Goal: Obtain resource: Obtain resource

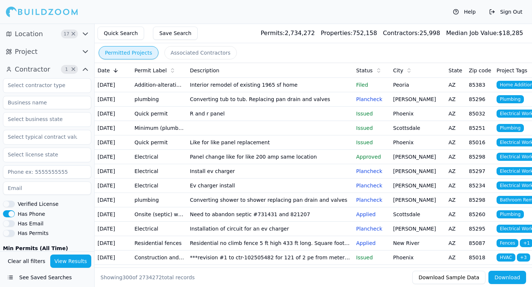
scroll to position [0, 3]
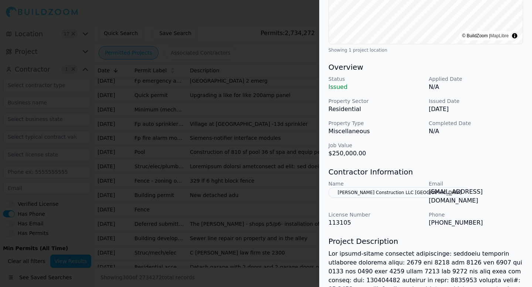
scroll to position [170, 0]
drag, startPoint x: 329, startPoint y: 171, endPoint x: 406, endPoint y: 174, distance: 77.2
click at [406, 174] on h3 "Contractor Information" at bounding box center [425, 172] width 195 height 10
drag, startPoint x: 404, startPoint y: 173, endPoint x: 330, endPoint y: 171, distance: 73.9
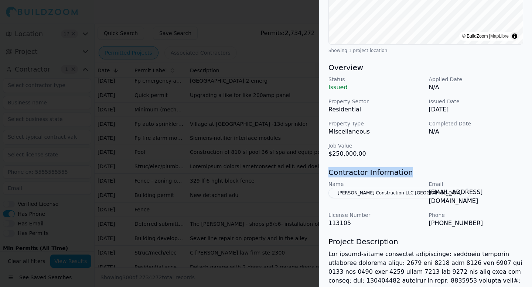
click at [330, 171] on h3 "Contractor Information" at bounding box center [425, 172] width 195 height 10
click at [273, 135] on div at bounding box center [266, 143] width 532 height 287
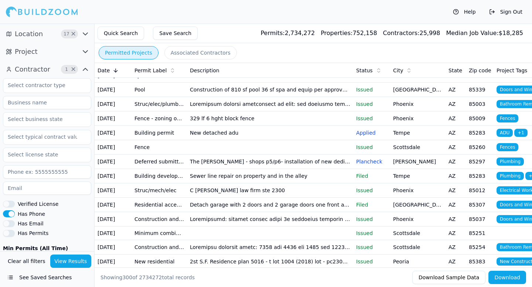
scroll to position [3591, 0]
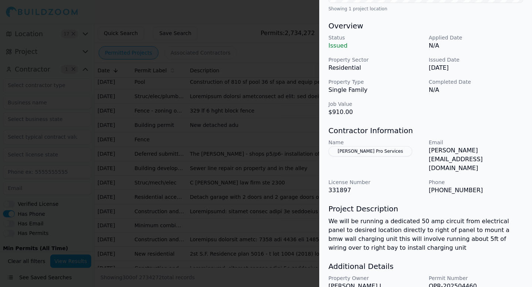
scroll to position [214, 0]
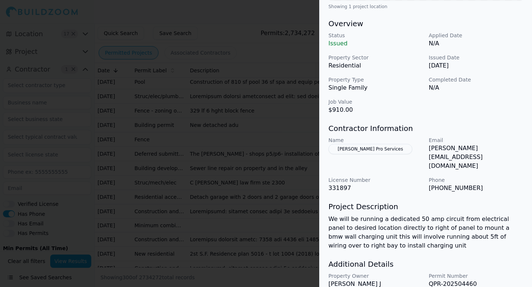
click at [264, 222] on div at bounding box center [266, 143] width 532 height 287
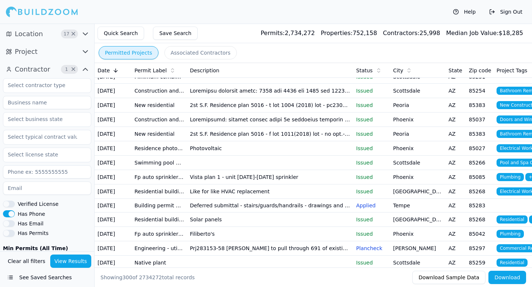
scroll to position [3745, 0]
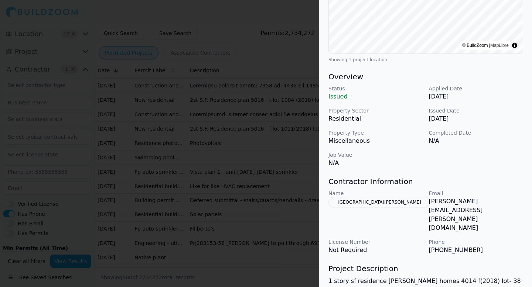
scroll to position [162, 0]
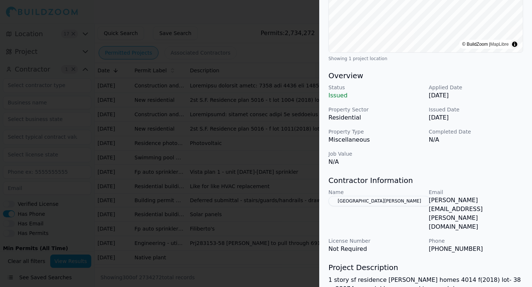
click at [282, 188] on div at bounding box center [266, 143] width 532 height 287
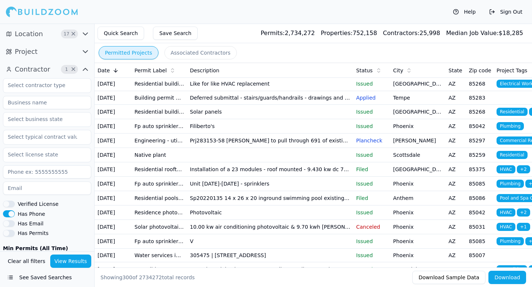
scroll to position [3848, 0]
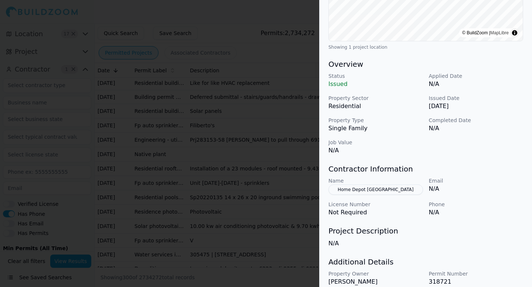
scroll to position [204, 0]
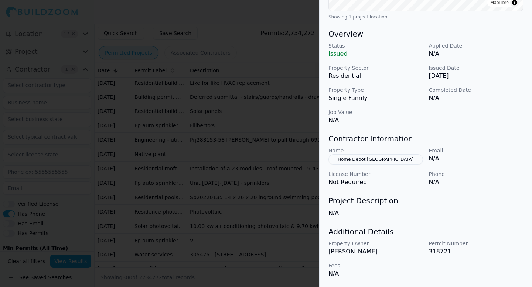
click at [267, 240] on div at bounding box center [266, 143] width 532 height 287
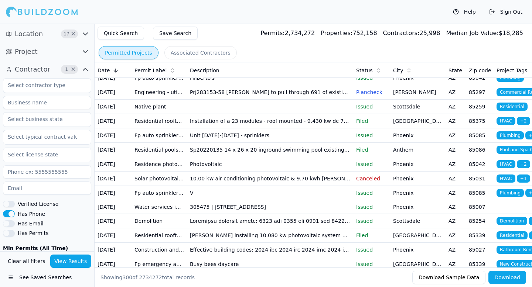
scroll to position [3899, 0]
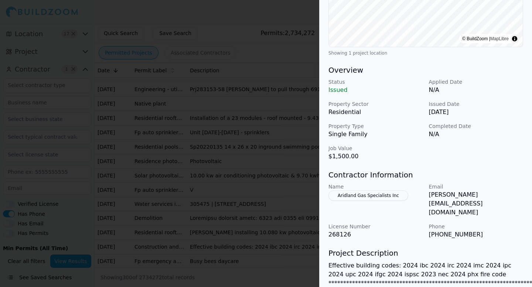
scroll to position [168, 0]
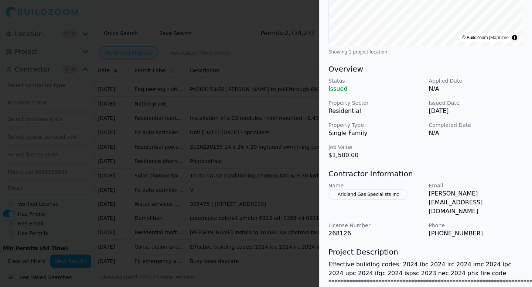
click at [289, 246] on div at bounding box center [266, 143] width 532 height 287
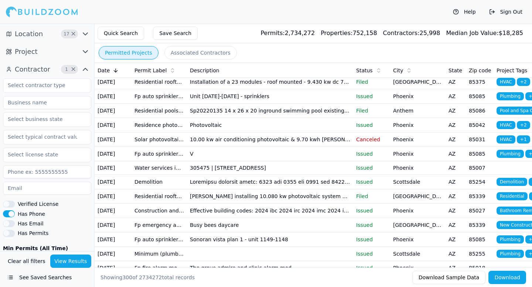
scroll to position [3937, 0]
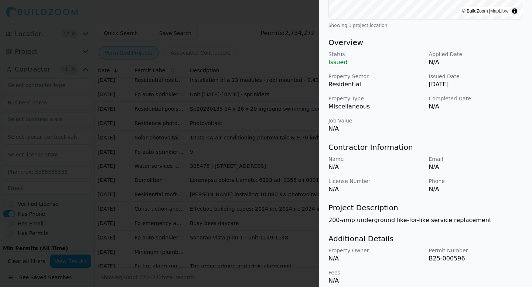
scroll to position [202, 0]
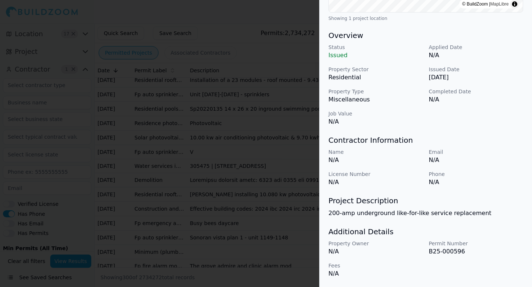
click at [281, 246] on div at bounding box center [266, 143] width 532 height 287
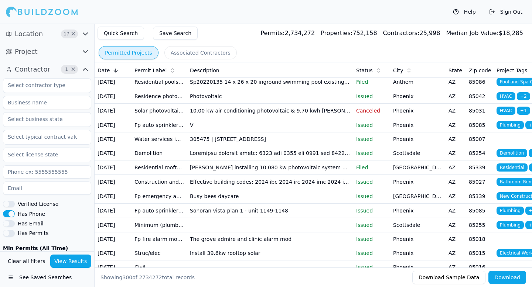
scroll to position [3965, 0]
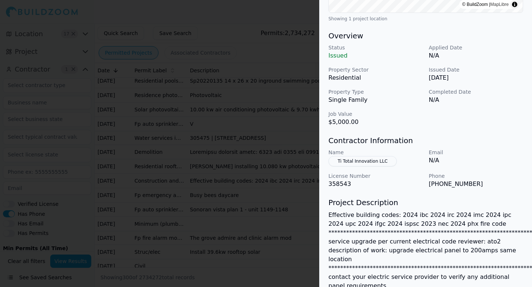
scroll to position [204, 0]
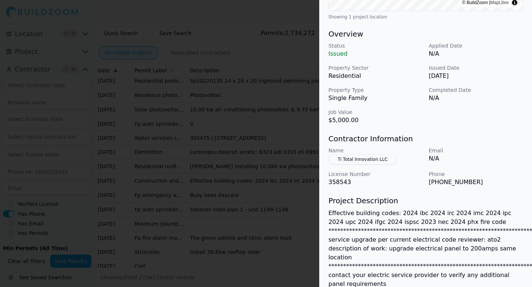
click at [267, 219] on div at bounding box center [266, 143] width 532 height 287
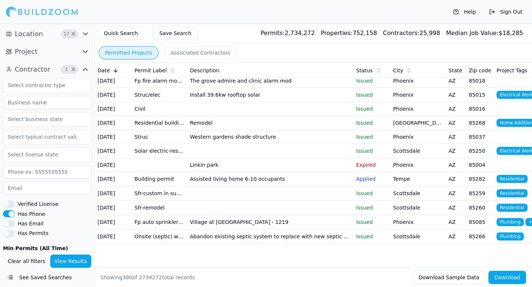
scroll to position [4290, 0]
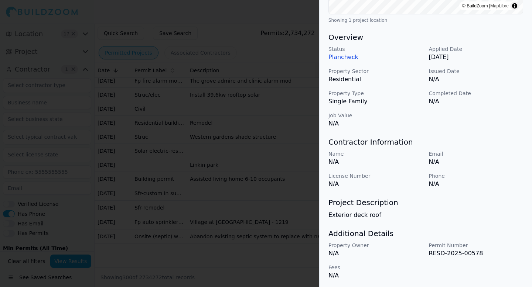
scroll to position [202, 0]
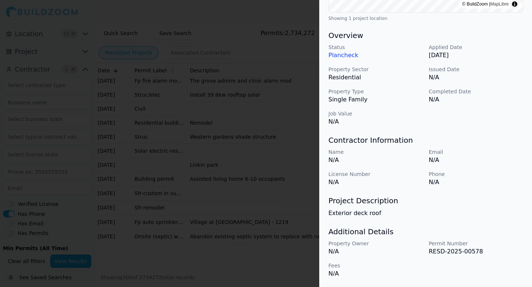
click at [268, 241] on div at bounding box center [266, 143] width 532 height 287
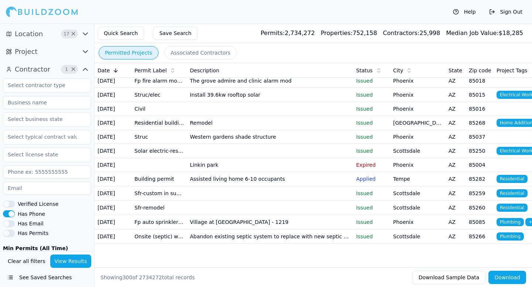
scroll to position [4549, 0]
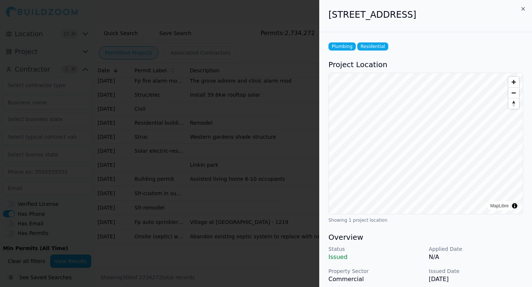
click at [253, 110] on div at bounding box center [266, 143] width 532 height 287
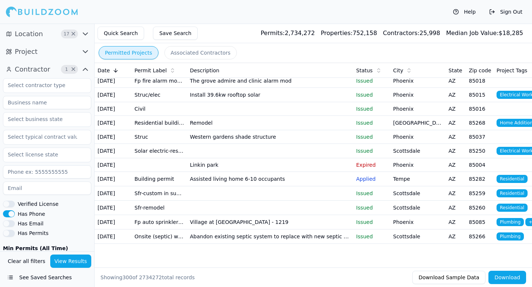
scroll to position [4693, 0]
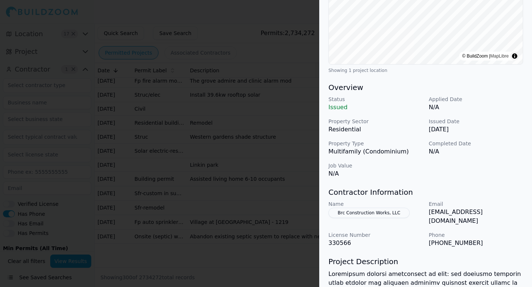
scroll to position [160, 0]
click at [242, 203] on div at bounding box center [266, 143] width 532 height 287
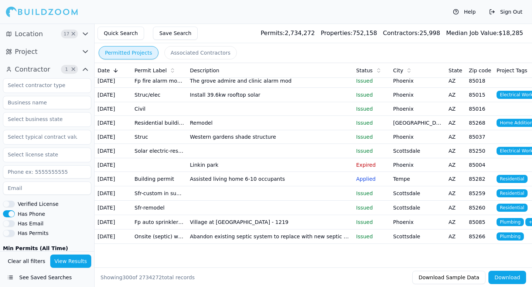
scroll to position [4772, 0]
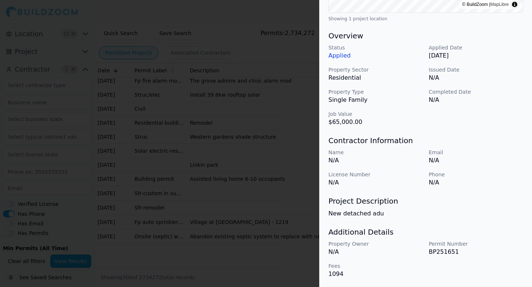
scroll to position [202, 0]
click at [254, 213] on div at bounding box center [266, 143] width 532 height 287
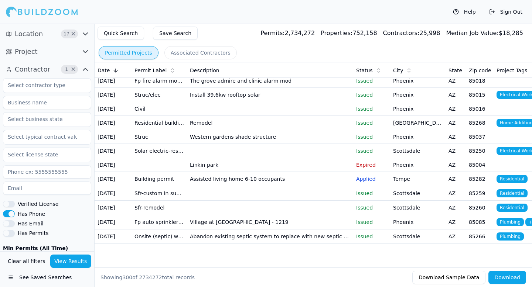
scroll to position [4844, 0]
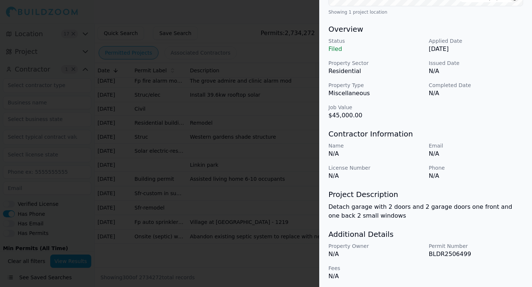
scroll to position [211, 0]
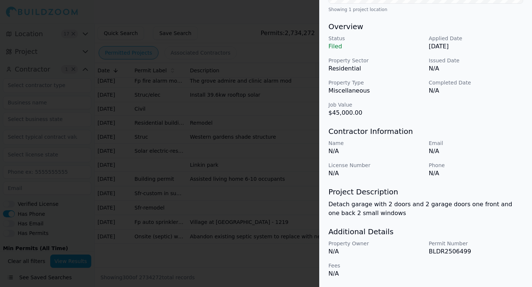
click at [269, 209] on div at bounding box center [266, 143] width 532 height 287
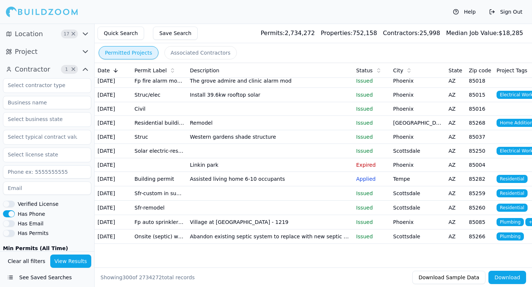
scroll to position [5059, 0]
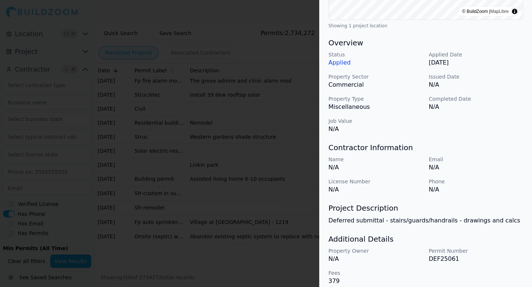
scroll to position [184, 0]
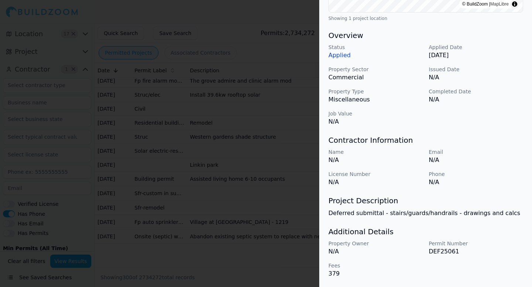
click at [277, 228] on div at bounding box center [266, 143] width 532 height 287
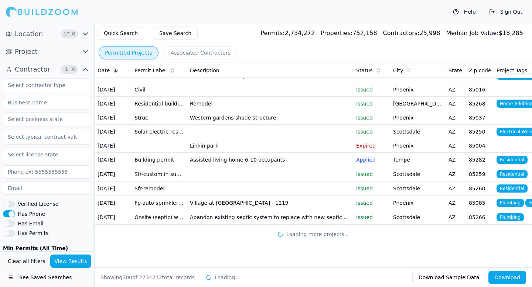
scroll to position [5445, 0]
click at [251, 111] on td "Remodel" at bounding box center [270, 104] width 166 height 14
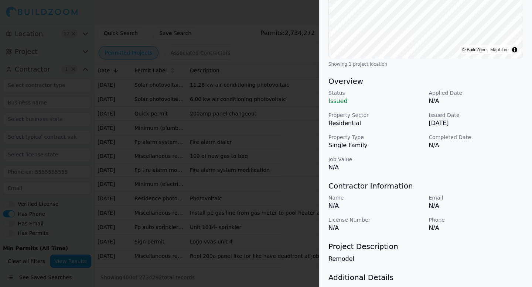
scroll to position [202, 0]
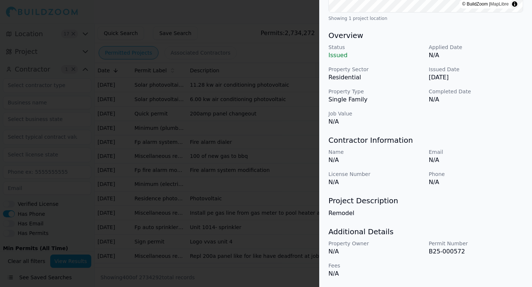
click at [275, 188] on div at bounding box center [266, 143] width 532 height 287
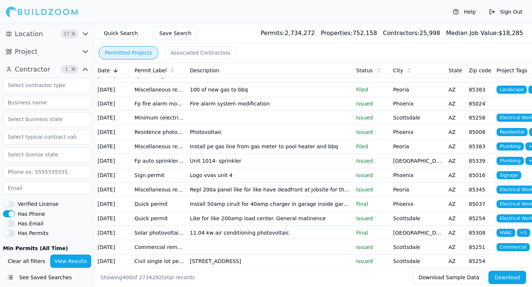
scroll to position [5516, 0]
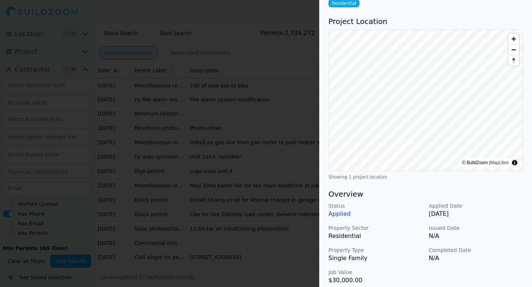
scroll to position [0, 0]
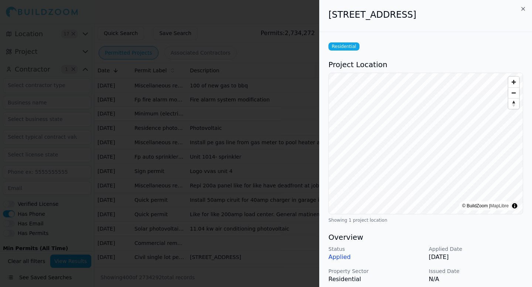
click at [263, 161] on div at bounding box center [266, 143] width 532 height 287
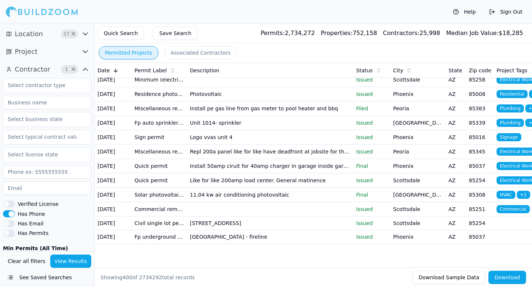
scroll to position [6131, 0]
click at [502, 277] on button "Download" at bounding box center [507, 277] width 38 height 13
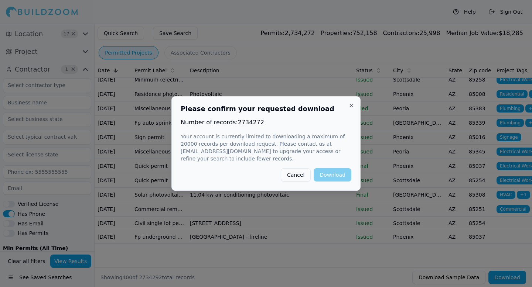
click at [310, 177] on button "Cancel" at bounding box center [296, 174] width 30 height 13
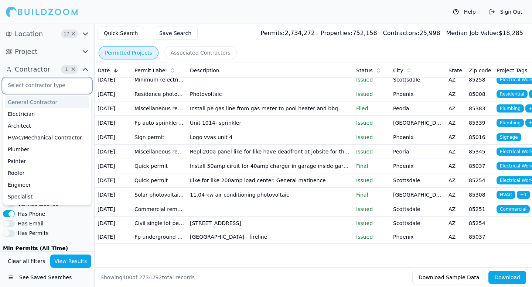
click at [62, 87] on input "text" at bounding box center [42, 85] width 78 height 13
click at [57, 104] on div "General Contractor" at bounding box center [47, 102] width 85 height 12
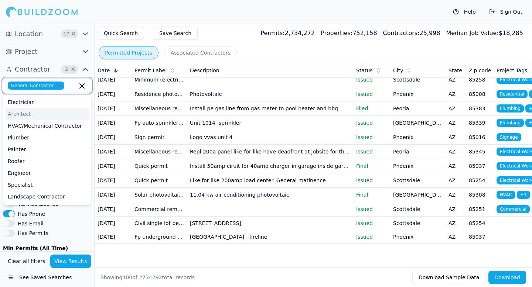
click at [52, 114] on div "Architect" at bounding box center [47, 114] width 85 height 12
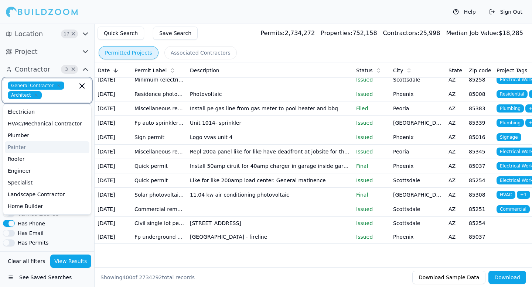
click at [52, 150] on div "Painter" at bounding box center [47, 147] width 85 height 12
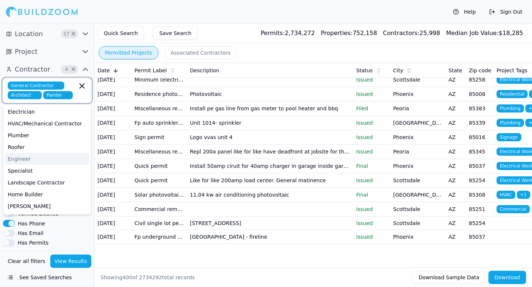
click at [51, 158] on div "Engineer" at bounding box center [47, 159] width 85 height 12
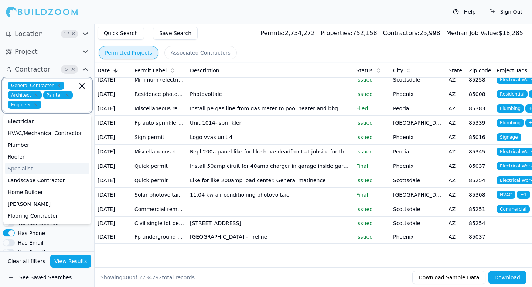
click at [50, 168] on div "Specialist" at bounding box center [47, 169] width 85 height 12
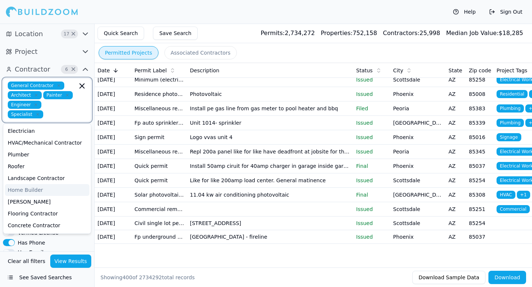
click at [50, 186] on div "Home Builder" at bounding box center [47, 190] width 85 height 12
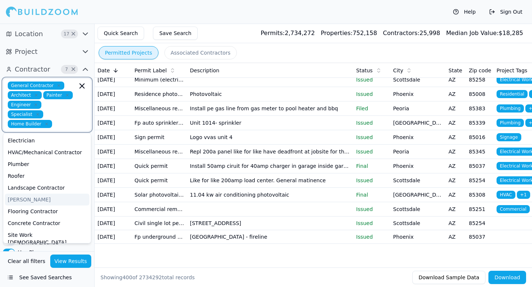
click at [49, 194] on div "[PERSON_NAME]" at bounding box center [47, 200] width 85 height 12
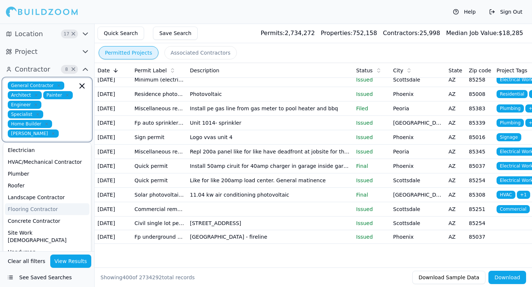
click at [48, 204] on div "Flooring Contractor" at bounding box center [47, 210] width 85 height 12
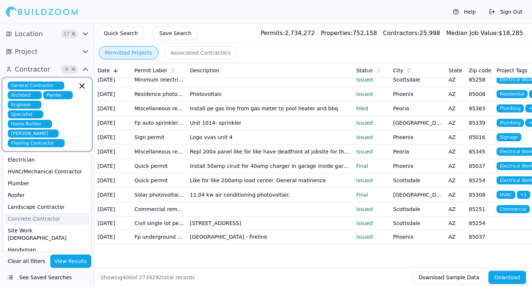
click at [48, 213] on div "Concrete Contractor" at bounding box center [47, 219] width 85 height 12
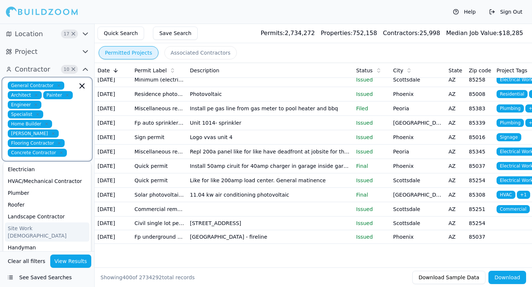
click at [49, 223] on div "Site Work [DEMOGRAPHIC_DATA]" at bounding box center [47, 232] width 85 height 19
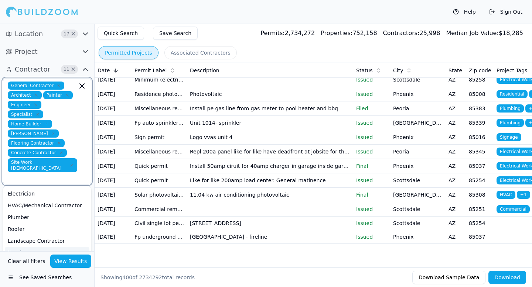
click at [40, 247] on div "Handyman" at bounding box center [47, 253] width 85 height 12
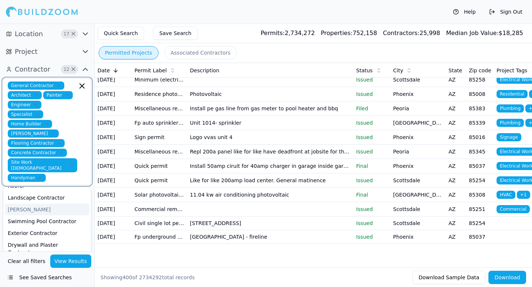
scroll to position [45, 0]
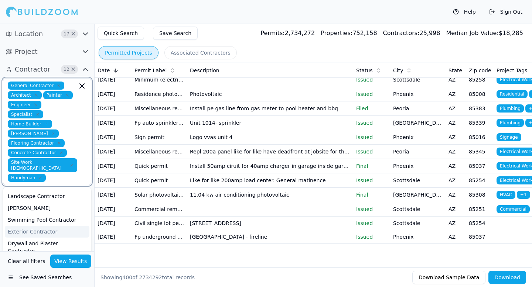
click at [39, 226] on div "Exterior Contractor" at bounding box center [47, 232] width 85 height 12
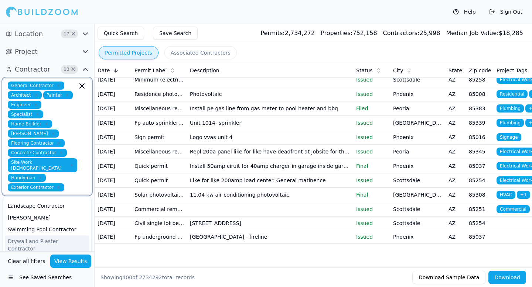
click at [38, 236] on div "Drywall and Plaster Contractor" at bounding box center [47, 245] width 85 height 19
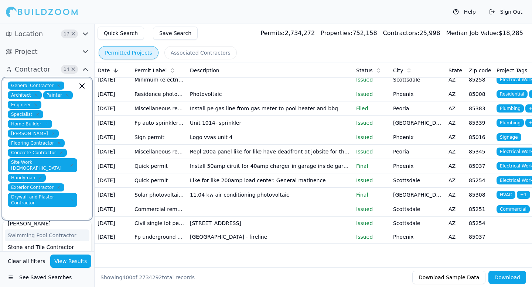
scroll to position [63, 0]
click at [43, 242] on div "Stone and Tile Contractor" at bounding box center [47, 248] width 85 height 12
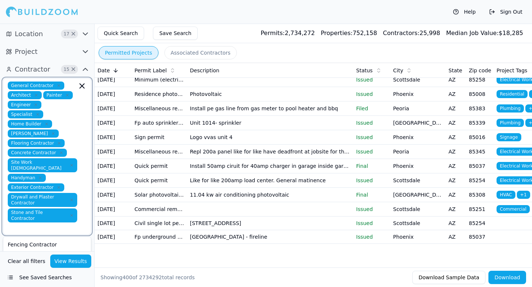
scroll to position [110, 0]
click at [36, 247] on div "Window Contractor" at bounding box center [47, 253] width 85 height 12
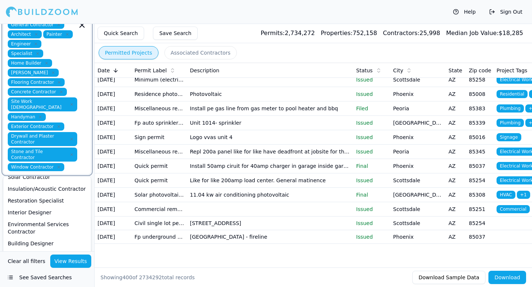
scroll to position [64, 0]
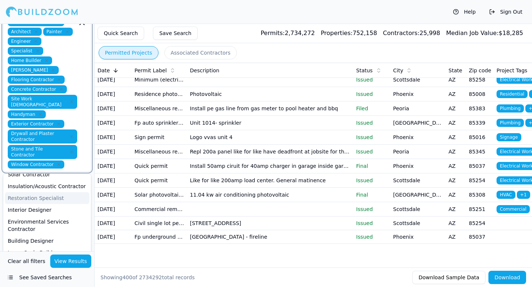
click at [37, 192] on div "Restoration Specialist" at bounding box center [47, 198] width 85 height 12
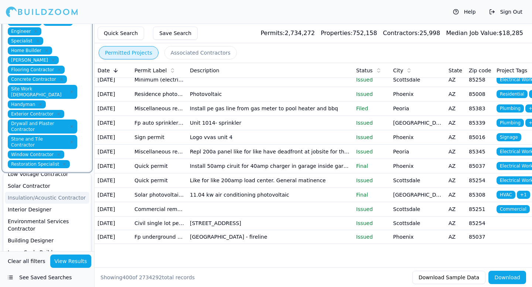
scroll to position [75, 0]
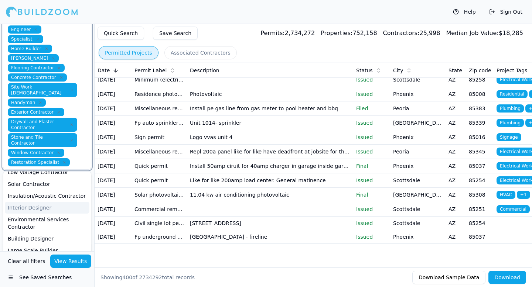
click at [42, 202] on div "Interior Designer" at bounding box center [47, 208] width 85 height 12
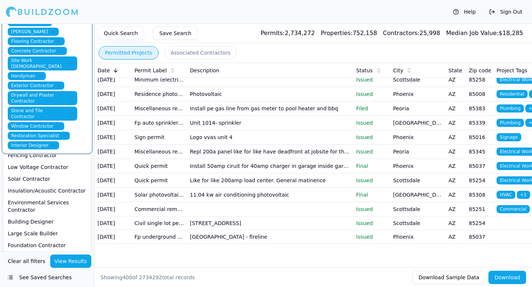
scroll to position [102, 0]
click at [42, 185] on div "Insulation/Acoustic Contractor" at bounding box center [47, 191] width 85 height 12
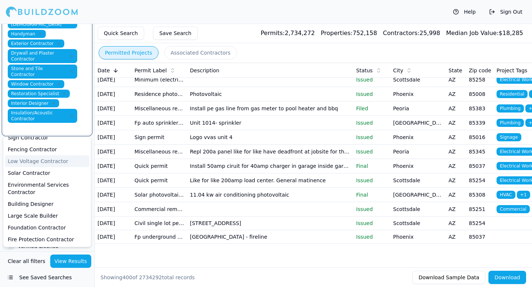
scroll to position [144, 0]
click at [35, 198] on div "Building Designer" at bounding box center [47, 204] width 85 height 12
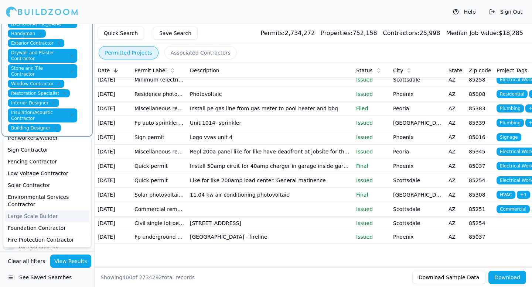
click at [35, 211] on div "Large Scale Builder" at bounding box center [47, 217] width 85 height 12
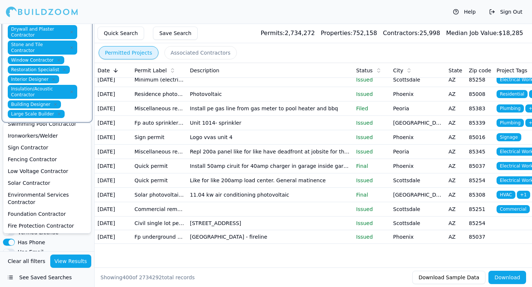
scroll to position [170, 0]
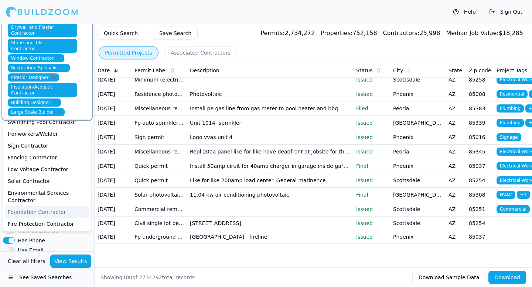
click at [29, 206] on div "Foundation Contractor" at bounding box center [47, 212] width 85 height 12
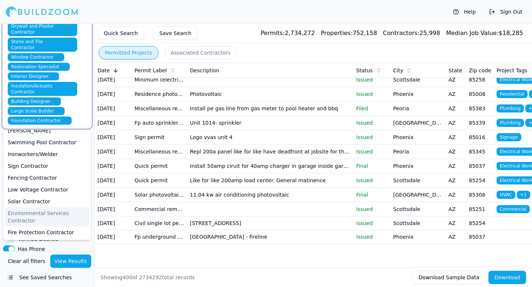
scroll to position [172, 0]
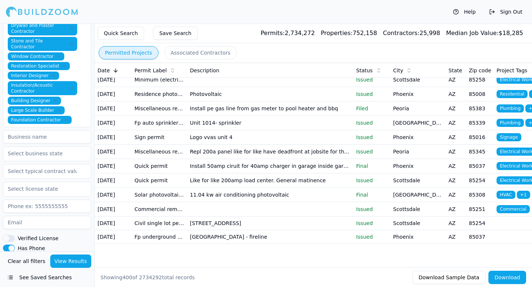
click at [112, 9] on div "Help Sign Out" at bounding box center [266, 12] width 532 height 24
click at [51, 147] on input "text" at bounding box center [42, 153] width 78 height 13
click at [42, 165] on div "[US_STATE]" at bounding box center [47, 171] width 85 height 12
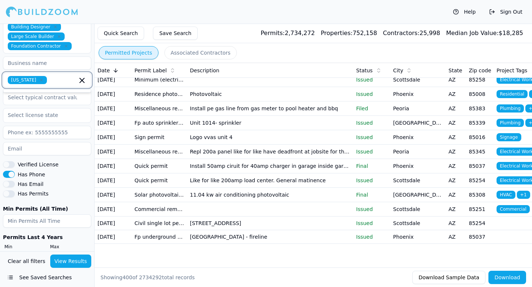
scroll to position [246, 0]
click at [71, 259] on button "View Results" at bounding box center [70, 261] width 41 height 13
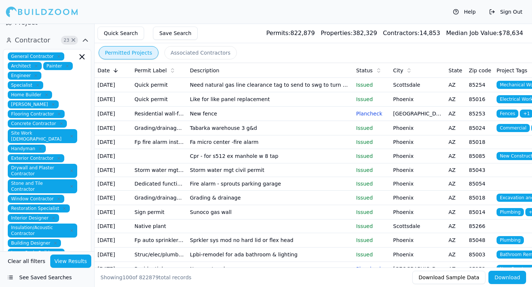
scroll to position [0, 0]
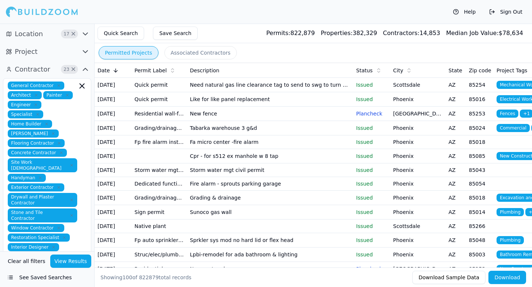
click at [87, 69] on icon "button" at bounding box center [85, 69] width 9 height 9
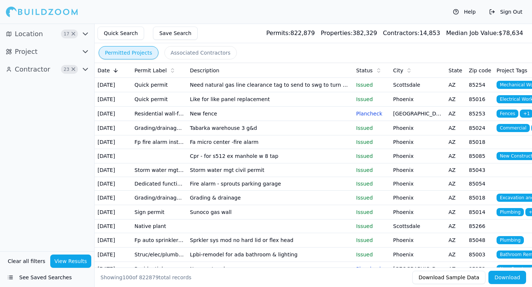
click at [85, 53] on icon "button" at bounding box center [85, 51] width 9 height 9
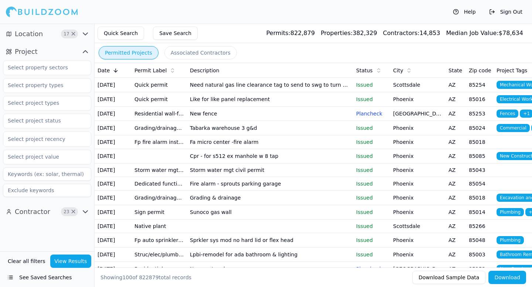
click at [86, 52] on icon "button" at bounding box center [85, 51] width 9 height 9
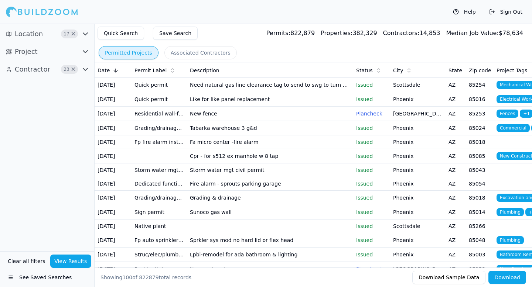
click at [86, 34] on icon "button" at bounding box center [85, 34] width 4 height 2
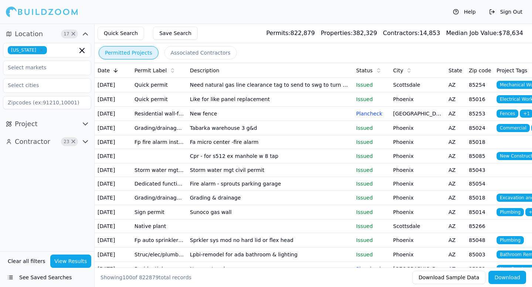
click at [86, 34] on icon "button" at bounding box center [85, 34] width 9 height 9
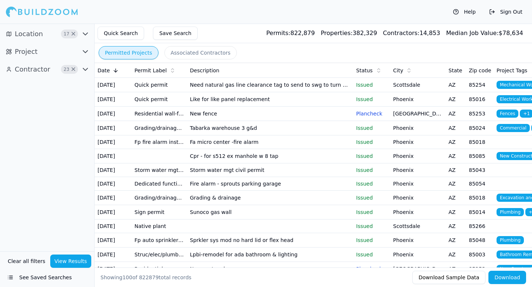
click at [85, 51] on icon "button" at bounding box center [85, 51] width 9 height 9
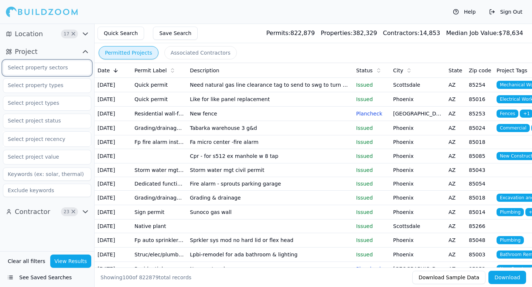
click at [67, 65] on input "text" at bounding box center [42, 67] width 78 height 13
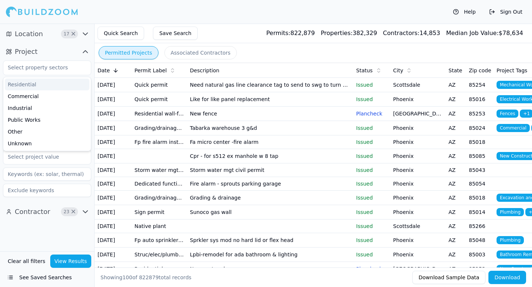
click at [67, 52] on button "Project" at bounding box center [47, 52] width 88 height 12
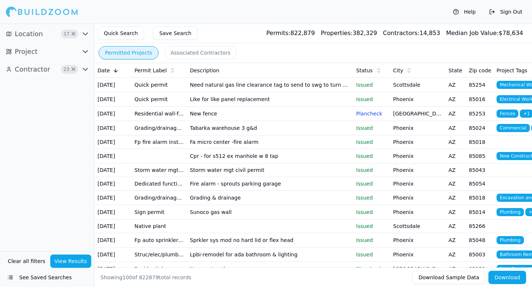
click at [70, 54] on button "Project" at bounding box center [47, 52] width 88 height 12
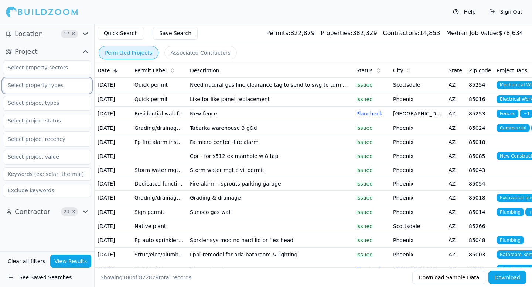
click at [65, 83] on input "text" at bounding box center [42, 85] width 78 height 13
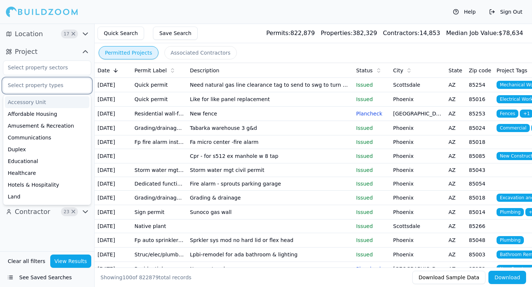
click at [65, 83] on input "text" at bounding box center [42, 85] width 78 height 13
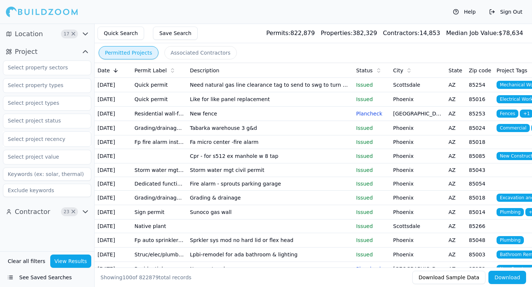
click at [28, 52] on span "Project" at bounding box center [26, 52] width 23 height 10
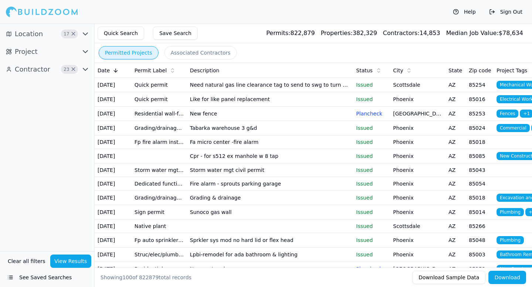
click at [28, 52] on span "Project" at bounding box center [26, 52] width 23 height 10
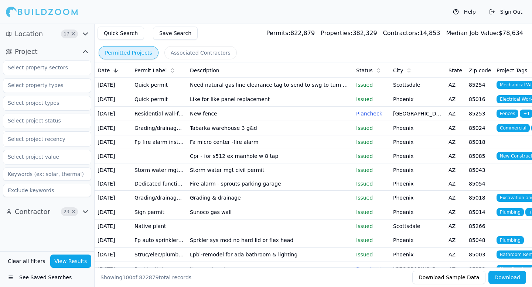
click at [510, 277] on button "Download" at bounding box center [507, 277] width 38 height 13
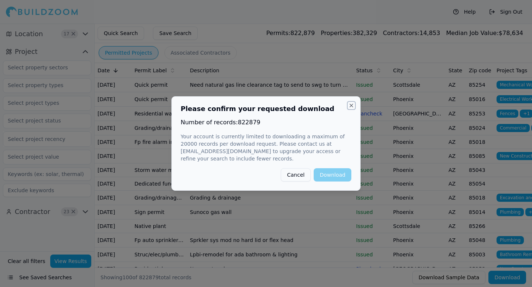
click at [352, 106] on button "Close" at bounding box center [351, 106] width 6 height 6
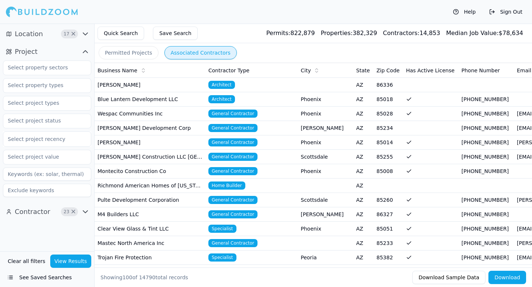
click at [214, 54] on button "Associated Contractors" at bounding box center [200, 52] width 72 height 13
click at [511, 278] on button "Download" at bounding box center [507, 277] width 38 height 13
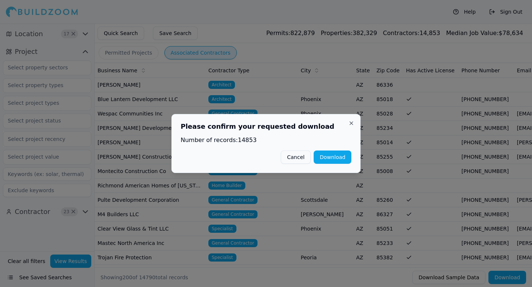
click at [339, 154] on button "Download" at bounding box center [333, 157] width 38 height 13
